Goal: Check status

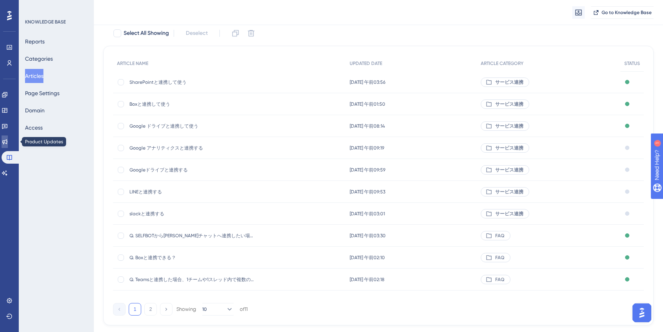
click at [7, 141] on icon at bounding box center [4, 141] width 5 height 5
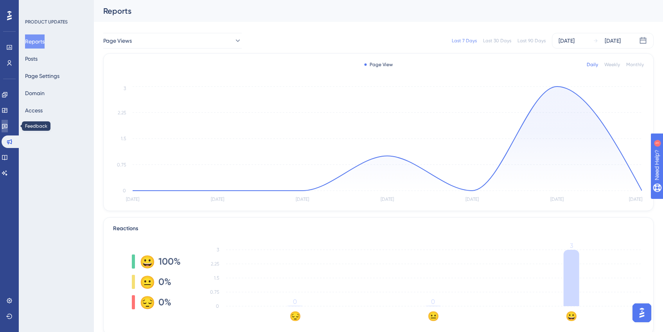
click at [7, 124] on icon at bounding box center [4, 126] width 5 height 5
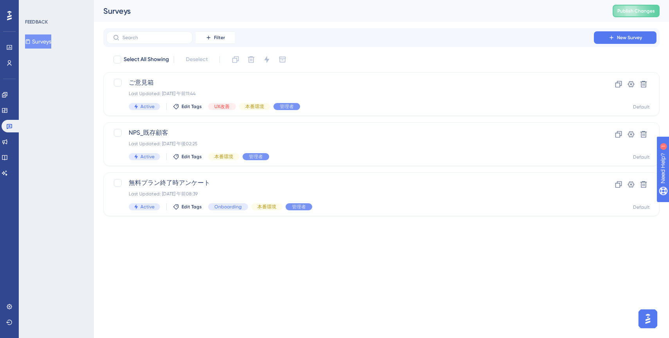
click at [344, 143] on div "✨ Save My Spot!✨" at bounding box center [335, 156] width 669 height 338
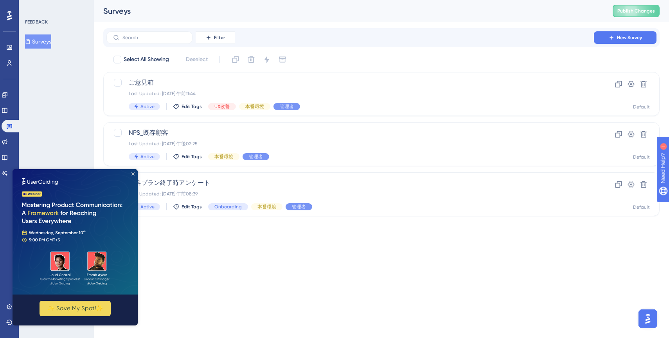
click at [131, 175] on img at bounding box center [75, 231] width 125 height 125
drag, startPoint x: 131, startPoint y: 173, endPoint x: 150, endPoint y: 341, distance: 168.9
click at [131, 173] on icon "Close Preview" at bounding box center [132, 173] width 3 height 3
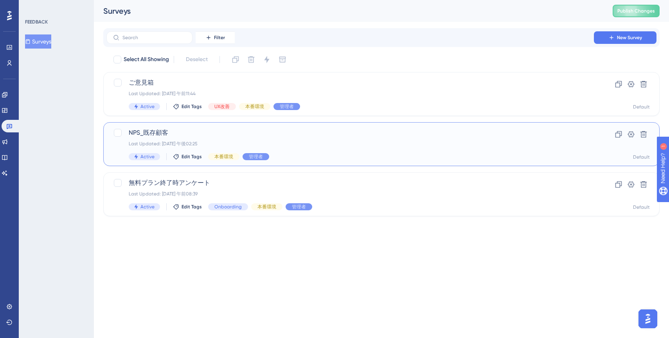
click at [247, 141] on div "Last Updated: [DATE] 午後02:25" at bounding box center [350, 143] width 443 height 6
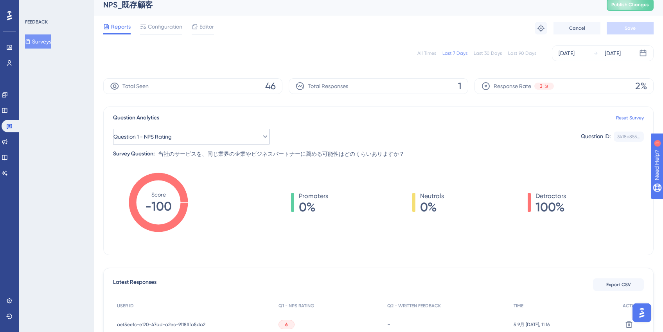
scroll to position [18, 0]
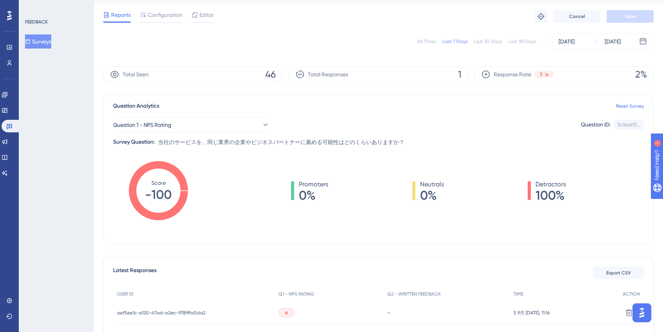
click at [493, 41] on div "Last 30 Days" at bounding box center [488, 41] width 28 height 6
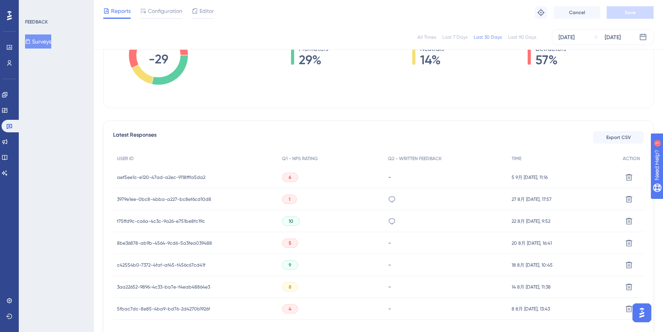
scroll to position [151, 0]
click at [396, 221] on icon at bounding box center [392, 221] width 8 height 8
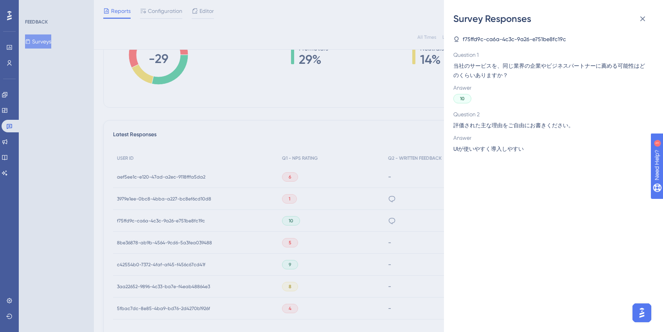
click at [396, 200] on div "Survey Responses f75ffd9c-ca6a-4c3c-9a26-e751be8fc19c Question 1 当社のサービスを、同じ業界の…" at bounding box center [331, 166] width 663 height 332
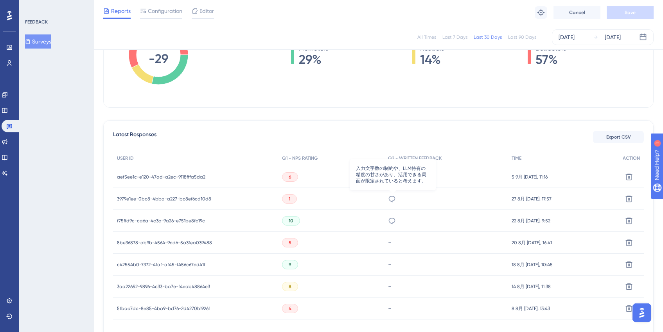
click at [395, 200] on icon at bounding box center [392, 199] width 7 height 6
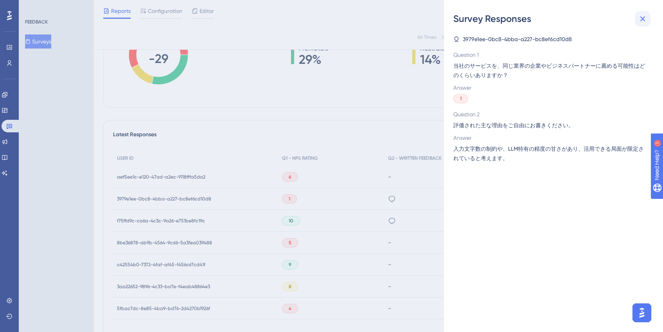
click at [645, 18] on icon at bounding box center [642, 18] width 9 height 9
